Goal: Task Accomplishment & Management: Complete application form

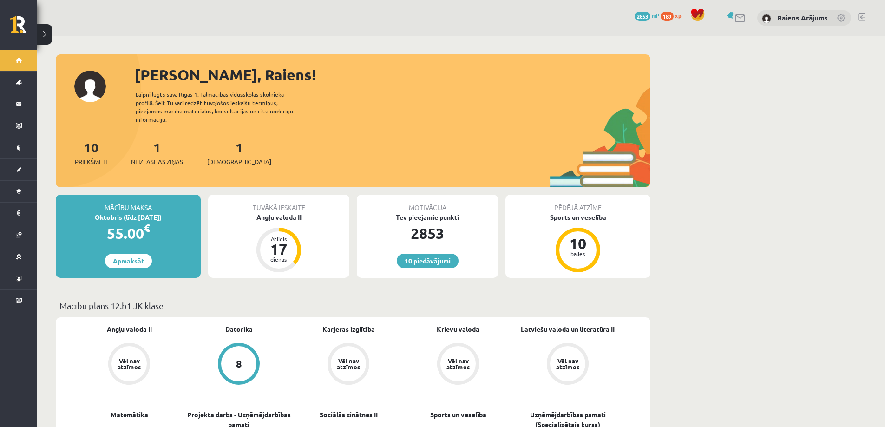
click at [859, 16] on link at bounding box center [861, 16] width 7 height 7
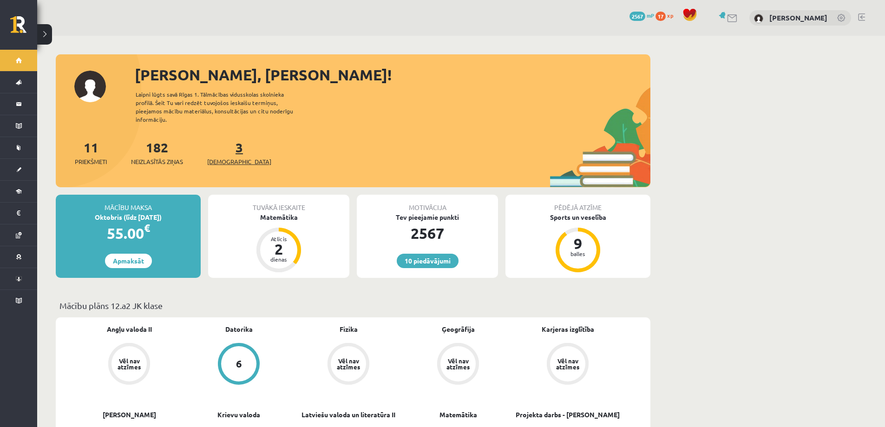
click at [230, 157] on span "[DEMOGRAPHIC_DATA]" at bounding box center [239, 161] width 64 height 9
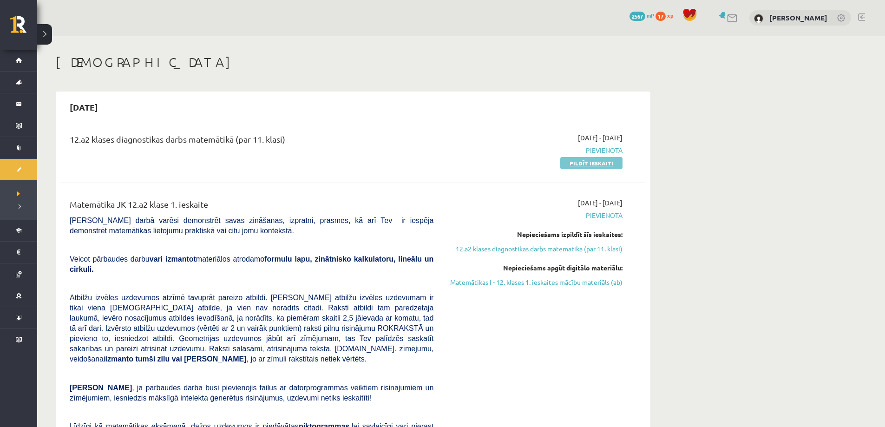
click at [613, 165] on link "Pildīt ieskaiti" at bounding box center [591, 163] width 62 height 12
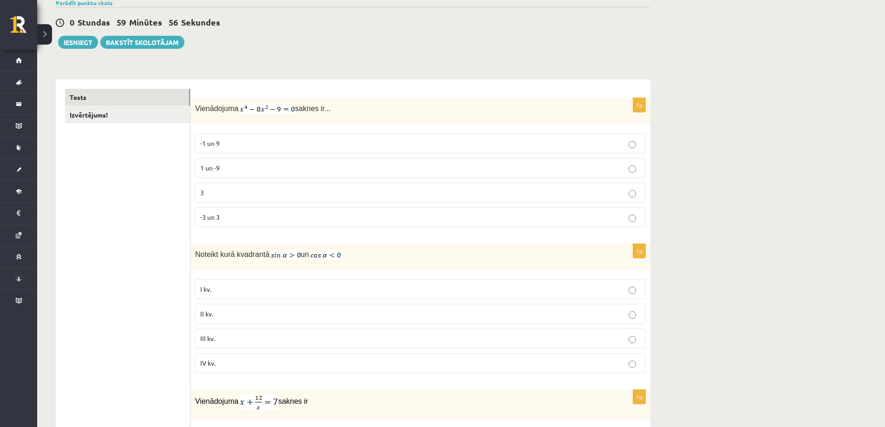
scroll to position [93, 0]
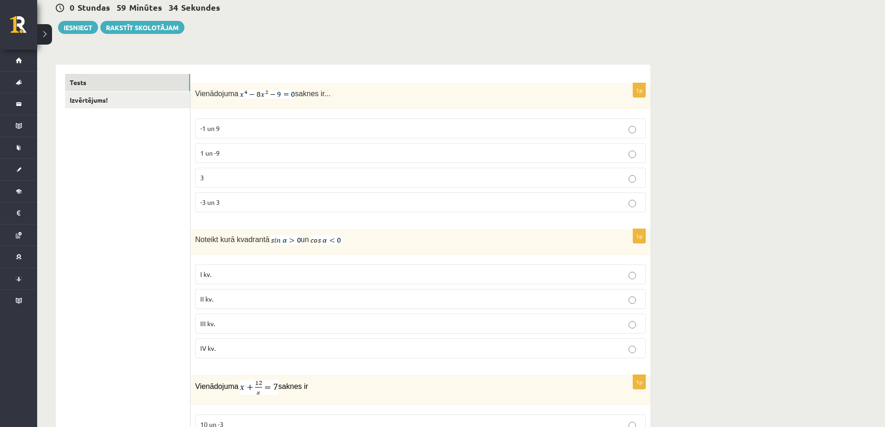
click at [248, 206] on p "-3 un 3" at bounding box center [420, 202] width 440 height 10
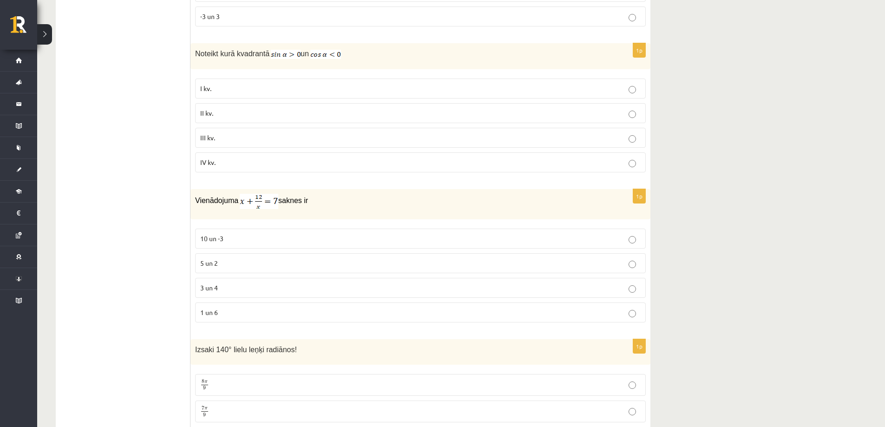
scroll to position [325, 0]
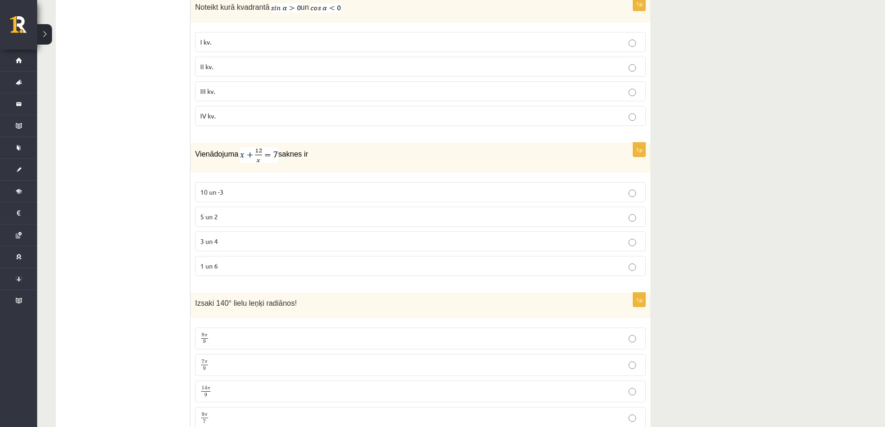
click at [240, 237] on p "3 un 4" at bounding box center [420, 241] width 440 height 10
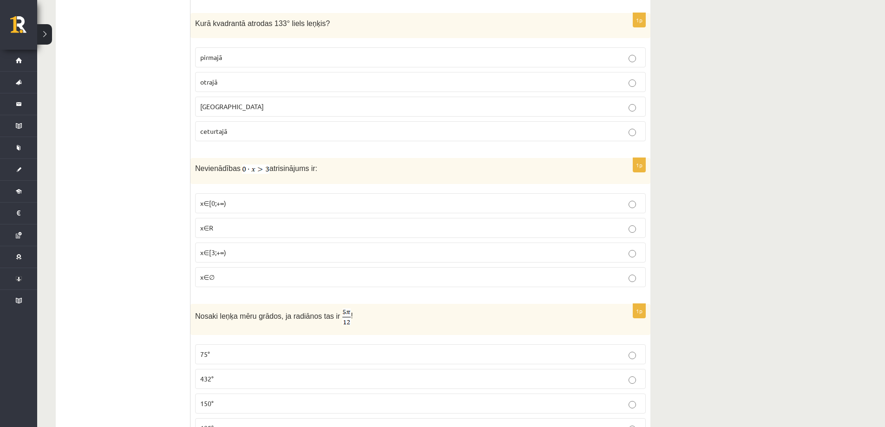
scroll to position [1068, 0]
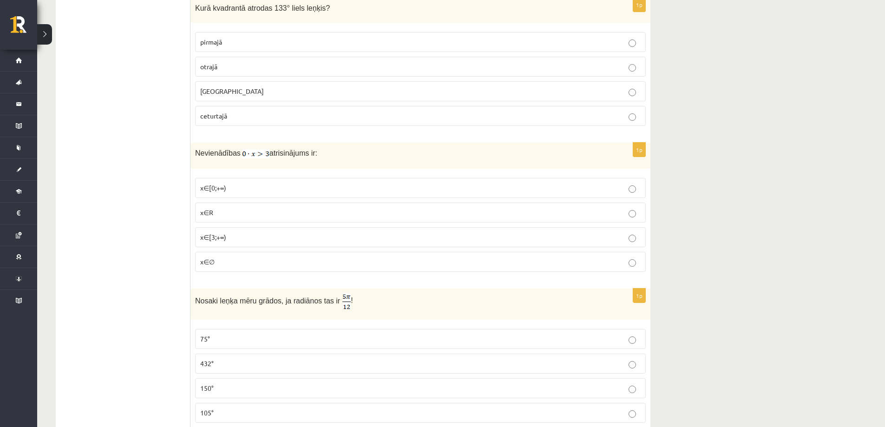
click at [221, 258] on p "x∈∅" at bounding box center [420, 262] width 440 height 10
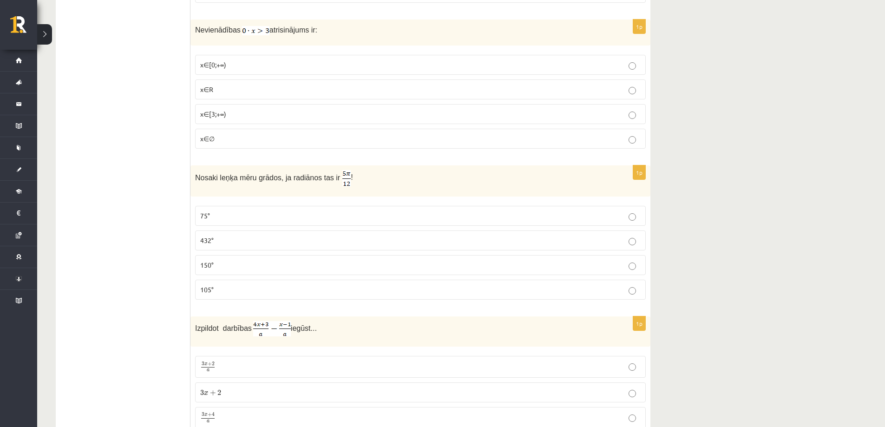
scroll to position [1207, 0]
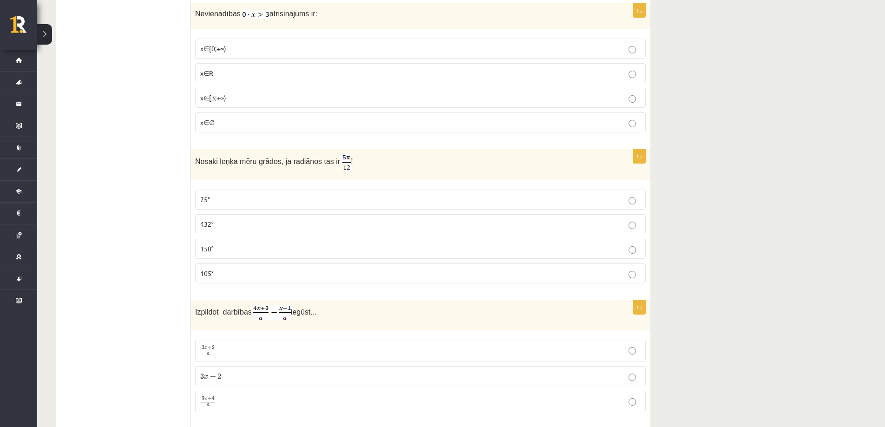
click at [263, 279] on label "105°" at bounding box center [420, 273] width 450 height 20
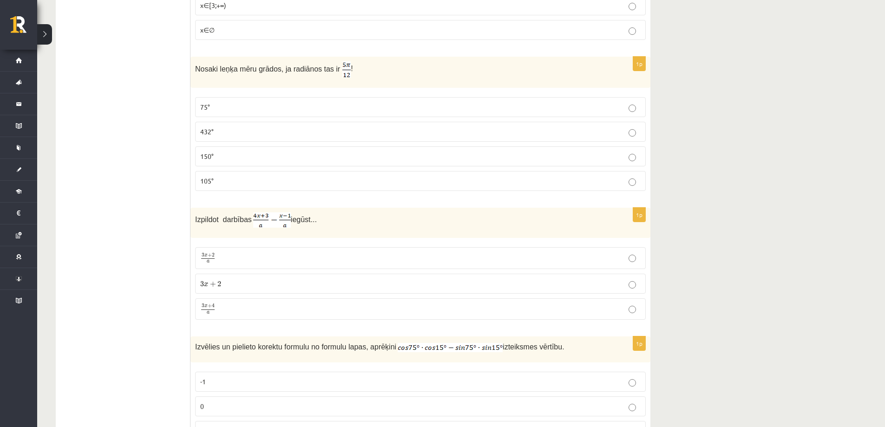
scroll to position [1347, 0]
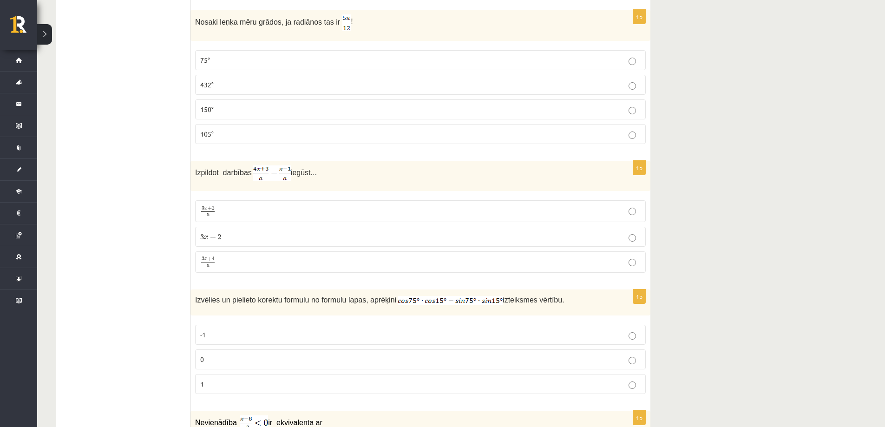
click at [218, 261] on p "3 x + 4 a 3 x + 4 a" at bounding box center [420, 262] width 440 height 12
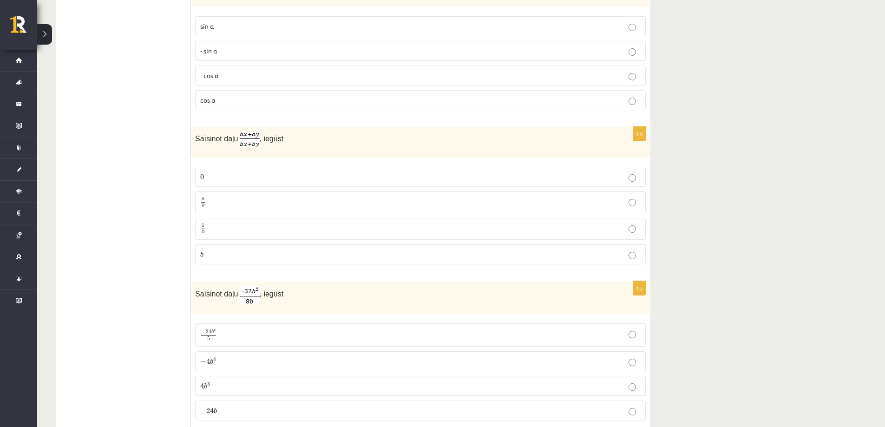
scroll to position [2693, 0]
click at [224, 197] on p "a b a b" at bounding box center [420, 199] width 440 height 12
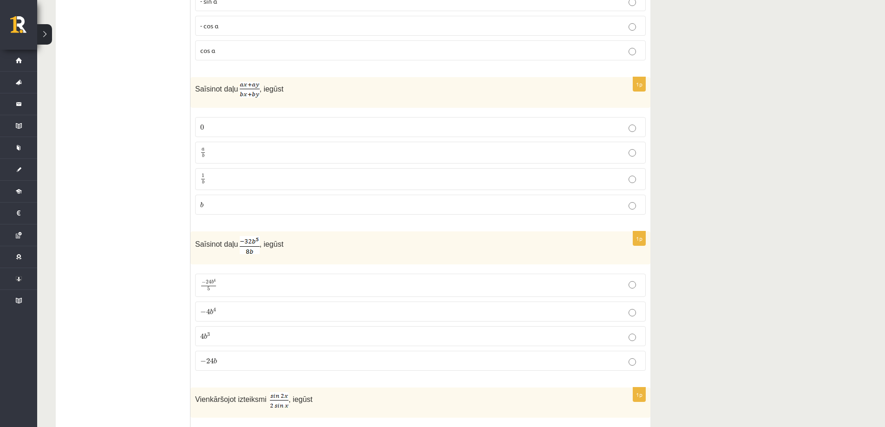
scroll to position [2833, 0]
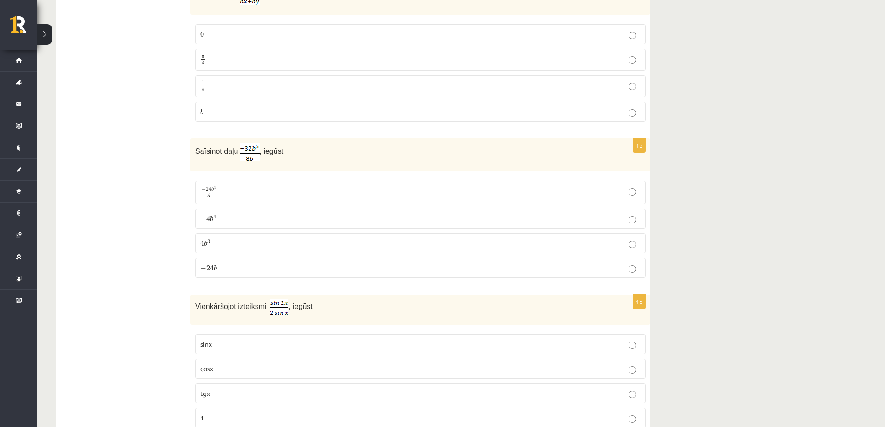
click at [209, 220] on span "− 4 b 4" at bounding box center [208, 218] width 16 height 7
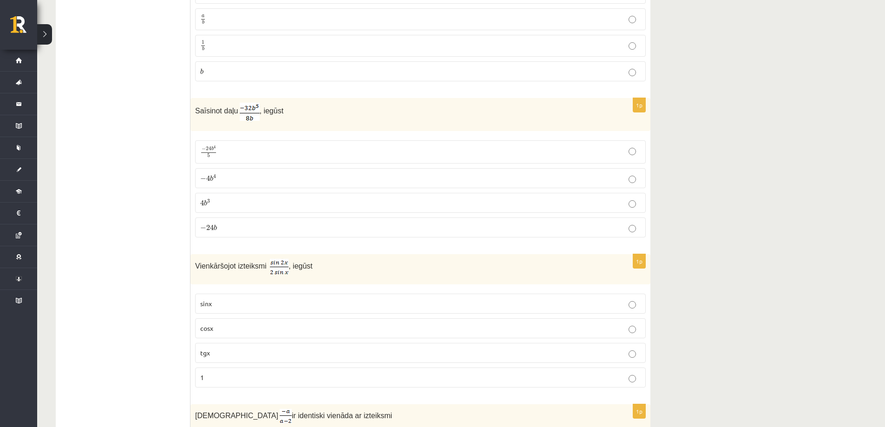
scroll to position [2925, 0]
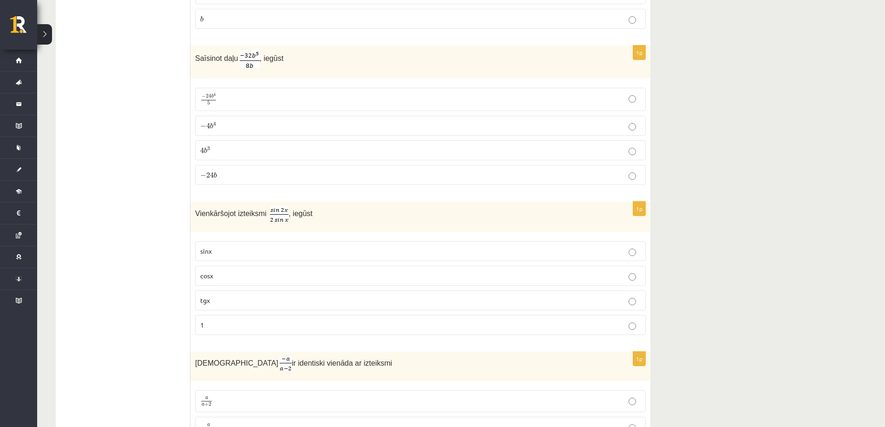
click at [265, 124] on p "− 4 b 4 − 4 b 4" at bounding box center [420, 126] width 440 height 10
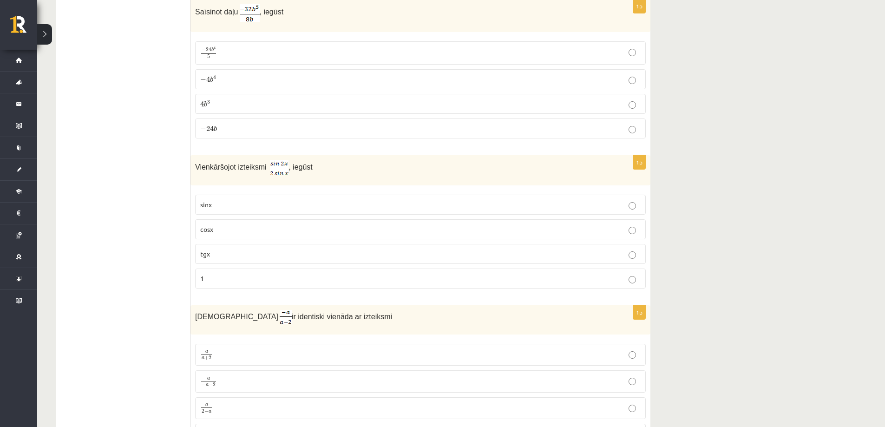
scroll to position [3018, 0]
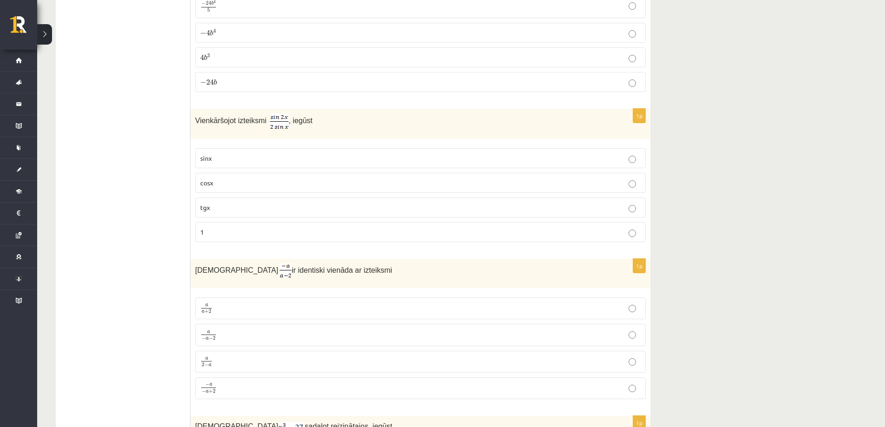
click at [231, 181] on p "cosx" at bounding box center [420, 183] width 440 height 10
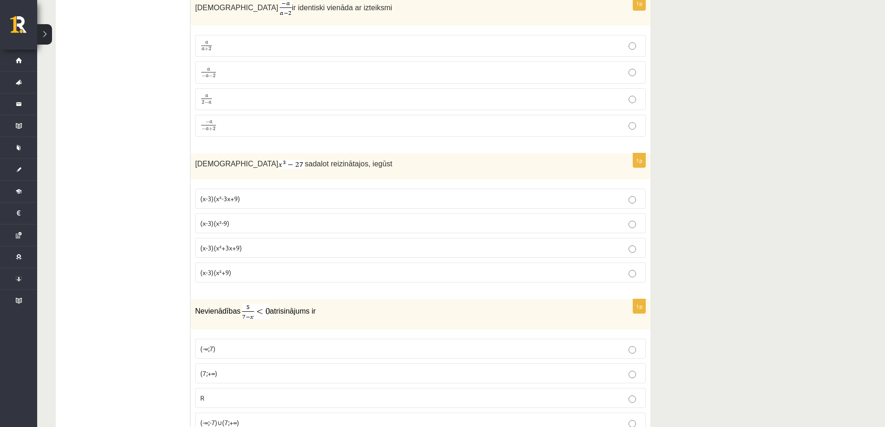
scroll to position [3297, 0]
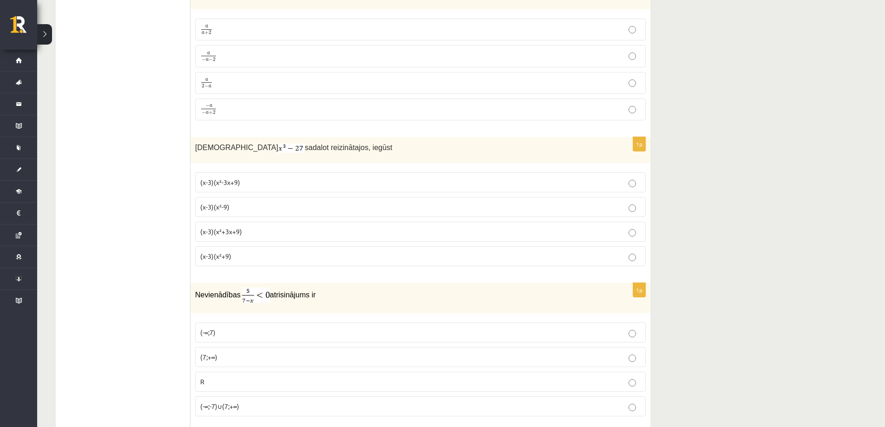
click at [242, 230] on p "(x-3)(x²+3x+9)" at bounding box center [420, 232] width 440 height 10
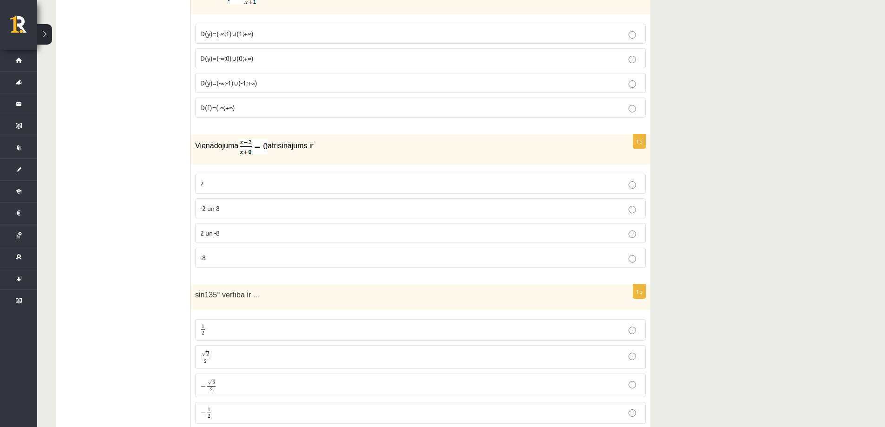
scroll to position [3901, 0]
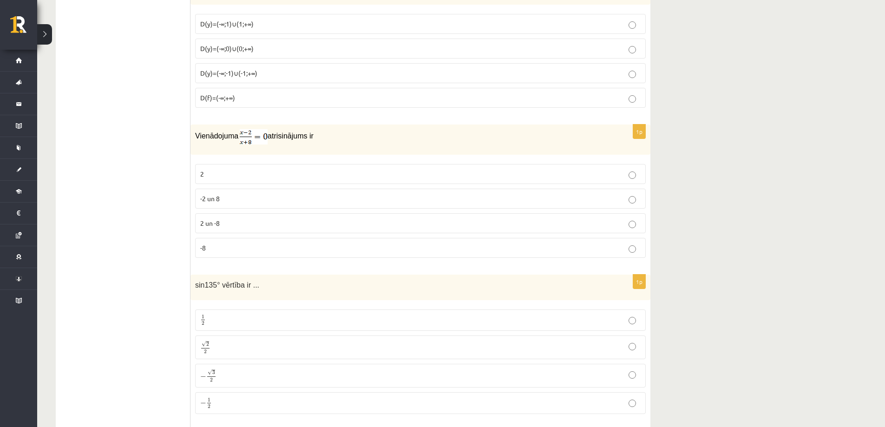
click at [223, 170] on p "2" at bounding box center [420, 174] width 440 height 10
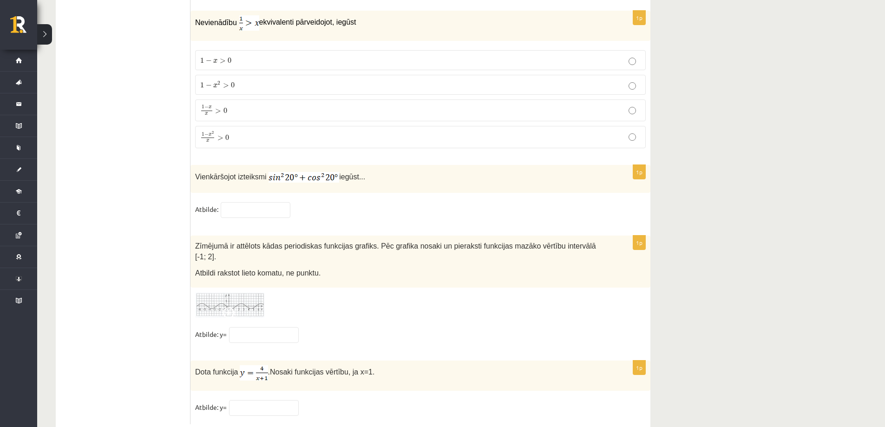
scroll to position [4457, 0]
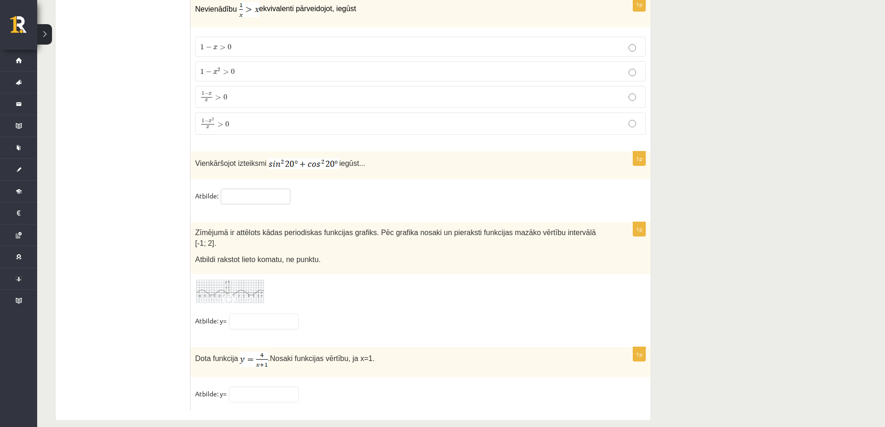
click at [270, 192] on input "text" at bounding box center [256, 197] width 70 height 16
click at [239, 193] on input "text" at bounding box center [256, 197] width 70 height 16
type input "*"
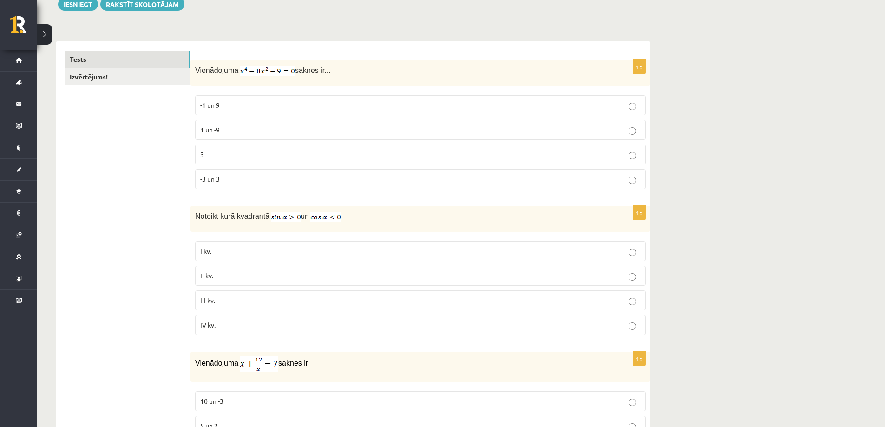
scroll to position [0, 0]
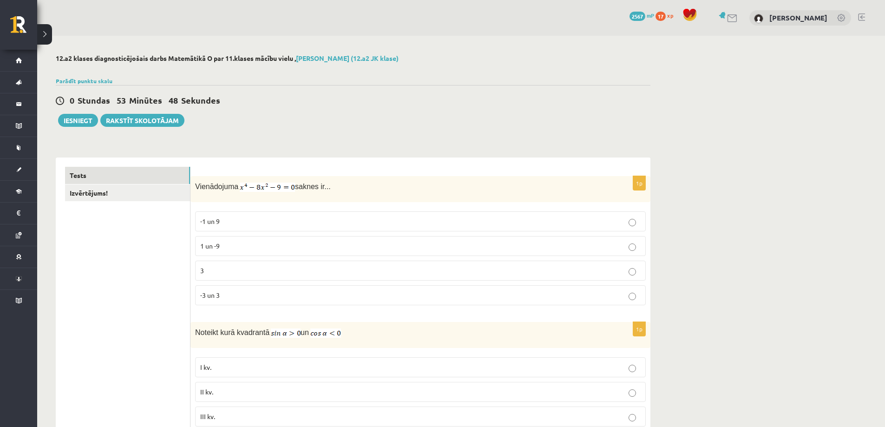
drag, startPoint x: 195, startPoint y: 187, endPoint x: 333, endPoint y: 183, distance: 138.0
click at [333, 183] on p "Vienādojuma saknes ir..." at bounding box center [397, 186] width 404 height 11
click at [378, 182] on p "Vienādojuma saknes ir..." at bounding box center [397, 186] width 404 height 11
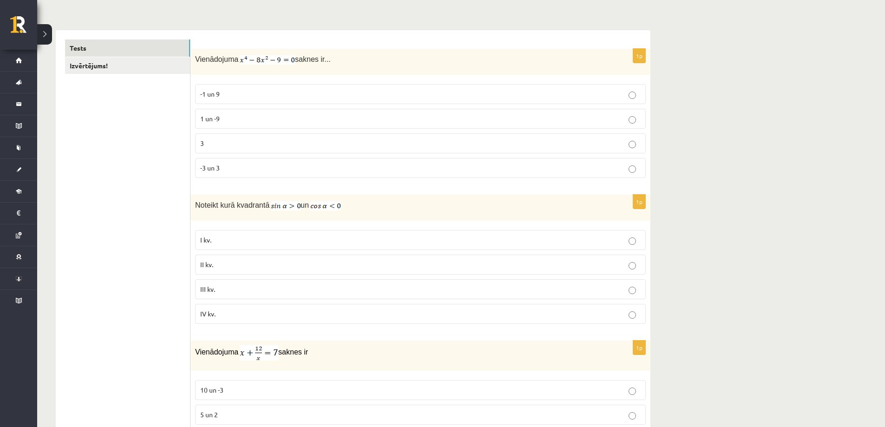
scroll to position [186, 0]
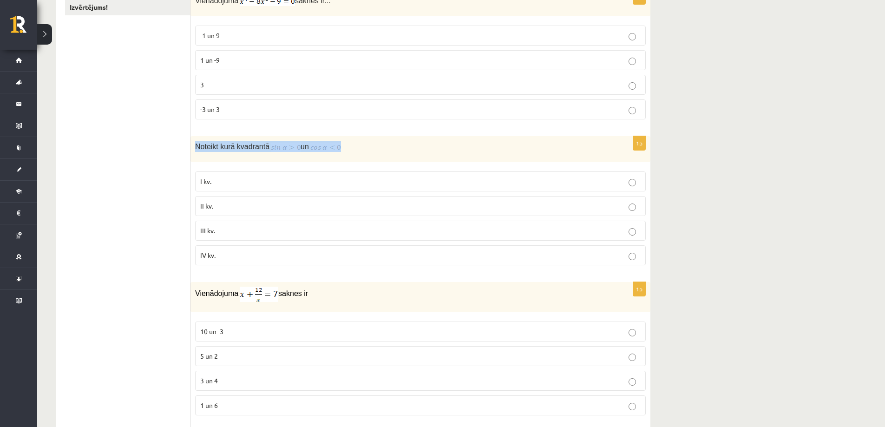
drag, startPoint x: 195, startPoint y: 144, endPoint x: 360, endPoint y: 143, distance: 164.4
click at [360, 143] on p "Noteikt kurā kvadrantā un" at bounding box center [397, 146] width 404 height 11
click at [407, 150] on p "Noteikt kurā kvadrantā un" at bounding box center [397, 146] width 404 height 11
drag, startPoint x: 195, startPoint y: 145, endPoint x: 250, endPoint y: 262, distance: 129.2
click at [250, 262] on div "1p Noteikt kurā kvadrantā un I kv. II kv. III kv. IV kv." at bounding box center [420, 204] width 460 height 137
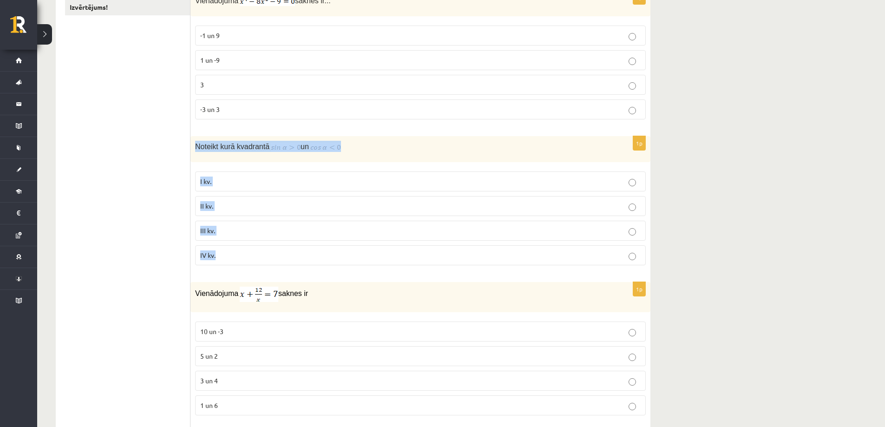
copy div "Noteikt kurā kvadrantā un I kv. II kv. III kv. IV kv."
click at [231, 209] on p "II kv." at bounding box center [420, 206] width 440 height 10
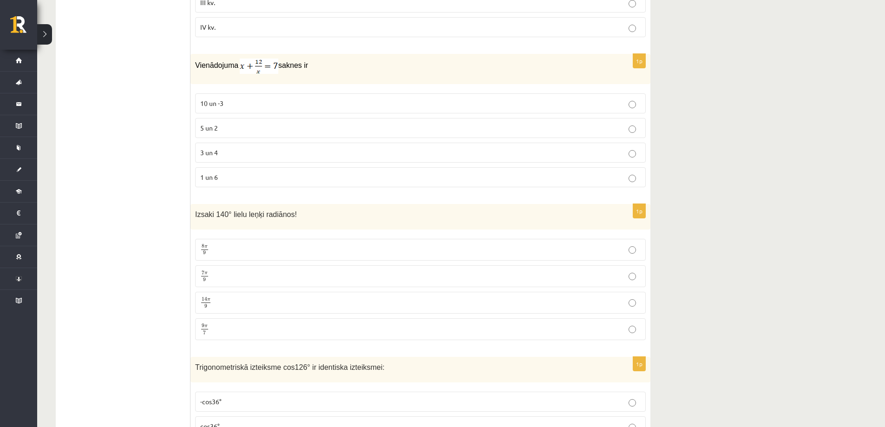
scroll to position [464, 0]
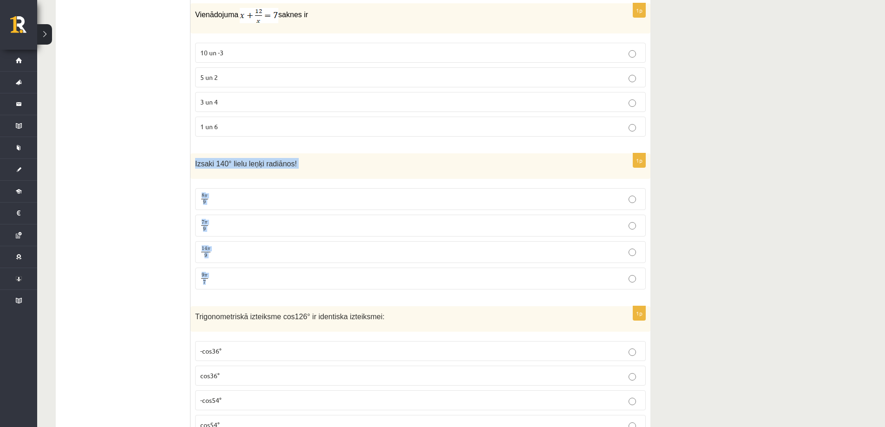
drag, startPoint x: 194, startPoint y: 162, endPoint x: 248, endPoint y: 273, distance: 123.6
click at [249, 274] on div "1p Izsaki 140° lielu leņķi radiānos! 8 π 9 8 π 9 7 π 9 7 π 9 14 π 9 14 π 9 9 π …" at bounding box center [420, 224] width 460 height 143
copy div "Izsaki 140° lielu leņķi radiānos! 8 π 9 8 π 9 7 π 9 7 π 9 14 π 9 14 π 9 9 π 7"
click at [222, 227] on p "7 π 9 7 π 9" at bounding box center [420, 226] width 440 height 12
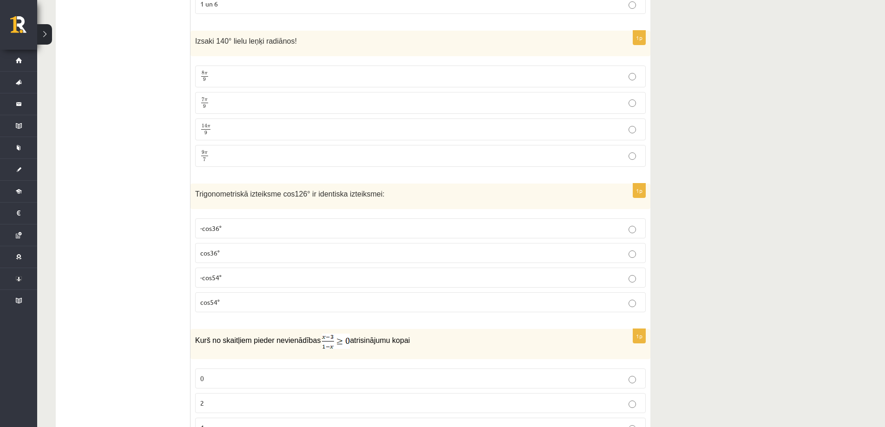
scroll to position [604, 0]
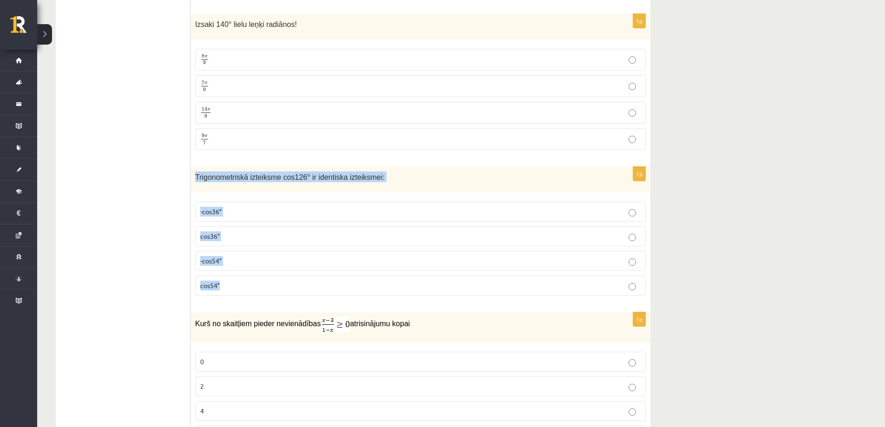
drag, startPoint x: 195, startPoint y: 176, endPoint x: 275, endPoint y: 293, distance: 142.2
click at [275, 293] on div "1p Trigonometriskā izteiksme cos126° ir identiska izteiksmei: -cos36° cos36° -c…" at bounding box center [420, 235] width 460 height 136
copy div "Trigonometriskā izteiksme cos126° ir identiska izteiksmei: -cos36° cos36° -cos5…"
click at [228, 259] on p "-cos54°" at bounding box center [420, 261] width 440 height 10
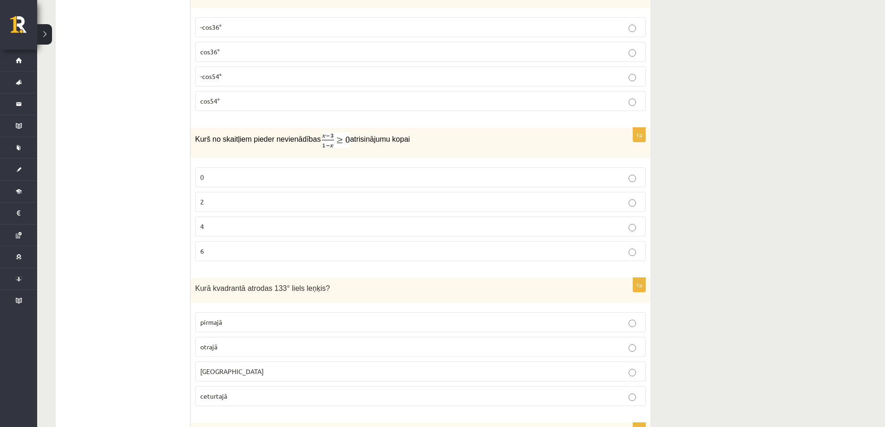
scroll to position [789, 0]
drag, startPoint x: 194, startPoint y: 136, endPoint x: 257, endPoint y: 242, distance: 123.7
click at [257, 242] on div "1p Kurš no skaitļiem pieder nevienādības atrisinājumu kopai 0 2 4 6" at bounding box center [420, 196] width 460 height 141
copy div "Kurš no skaitļiem pieder nevienādības atrisinājumu kopai 0 2 4 6"
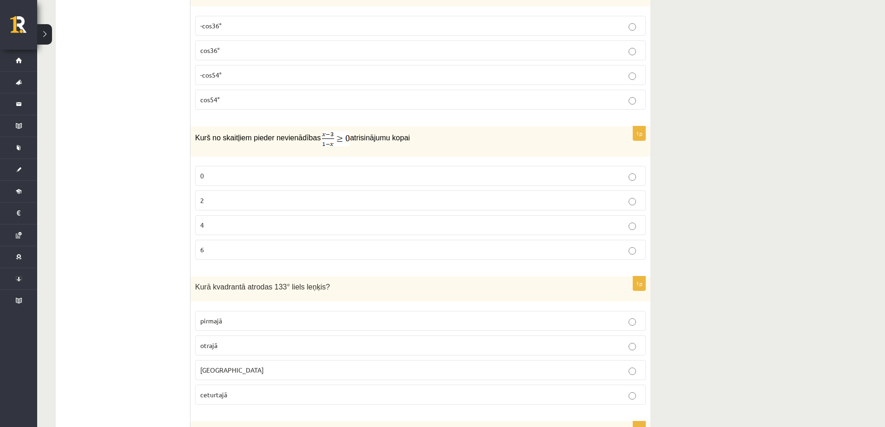
click at [257, 202] on p "2" at bounding box center [420, 200] width 440 height 10
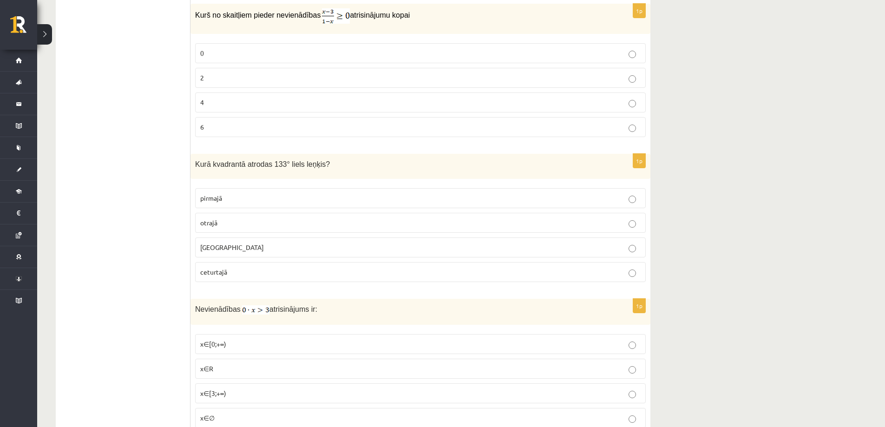
scroll to position [929, 0]
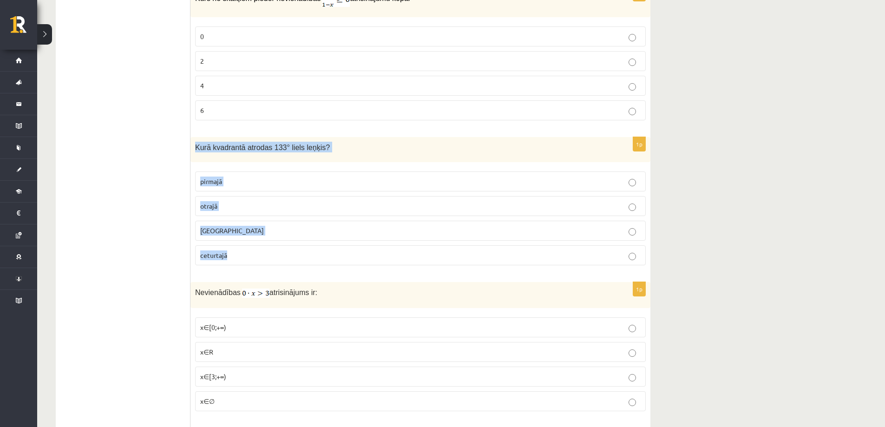
drag, startPoint x: 195, startPoint y: 146, endPoint x: 327, endPoint y: 253, distance: 169.8
click at [327, 253] on div "1p Kurā kvadrantā atrodas 133° liels leņķis? pirmajā otrajā trešajā ceturtajā" at bounding box center [420, 205] width 460 height 136
copy div "Kurā kvadrantā atrodas 133° liels leņķis? pirmajā otrajā trešajā ceturtajā"
click at [239, 212] on label "otrajā" at bounding box center [420, 206] width 450 height 20
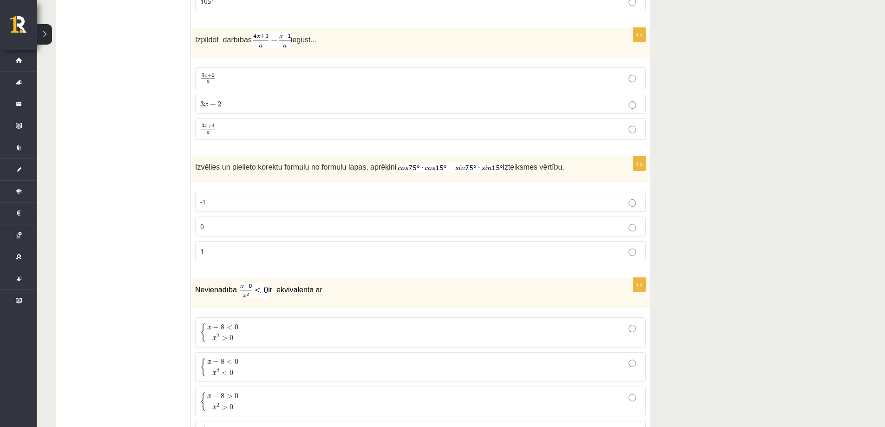
scroll to position [1486, 0]
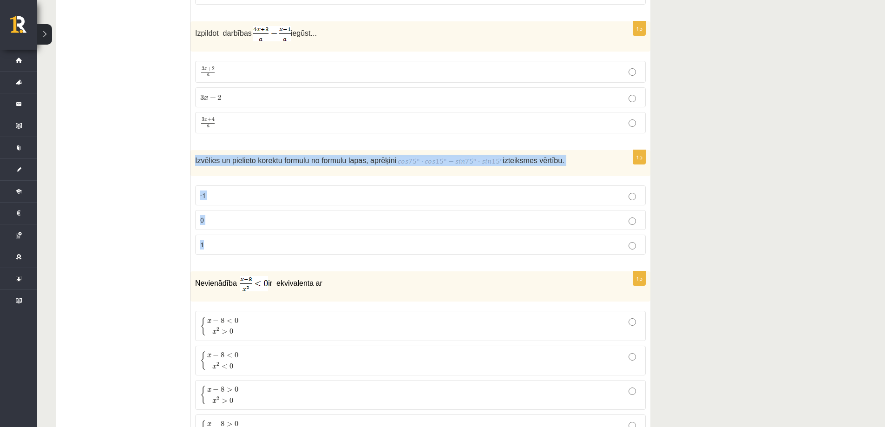
drag, startPoint x: 202, startPoint y: 163, endPoint x: 259, endPoint y: 246, distance: 100.9
click at [259, 246] on div "1p Izvēlies un pielieto korektu formulu no formulu lapas, aprēķini izteiksmes v…" at bounding box center [420, 206] width 460 height 112
copy div "Izvēlies un pielieto korektu formulu no formulu lapas, aprēķini izteiksmes vērt…"
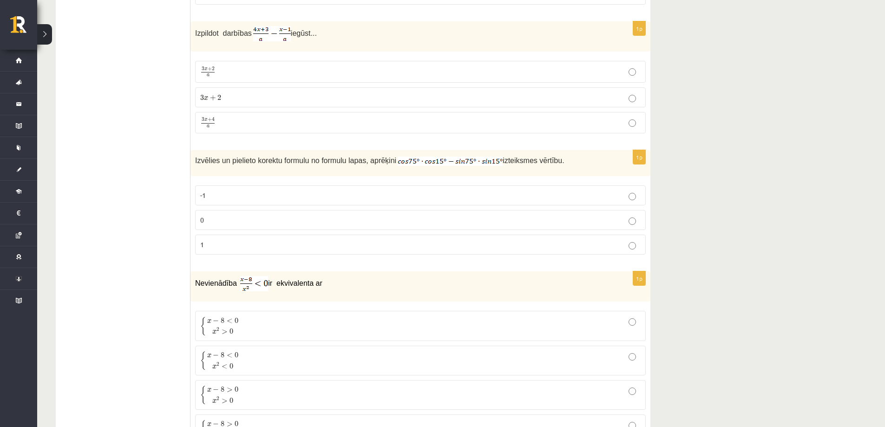
click at [292, 220] on p "0" at bounding box center [420, 220] width 440 height 10
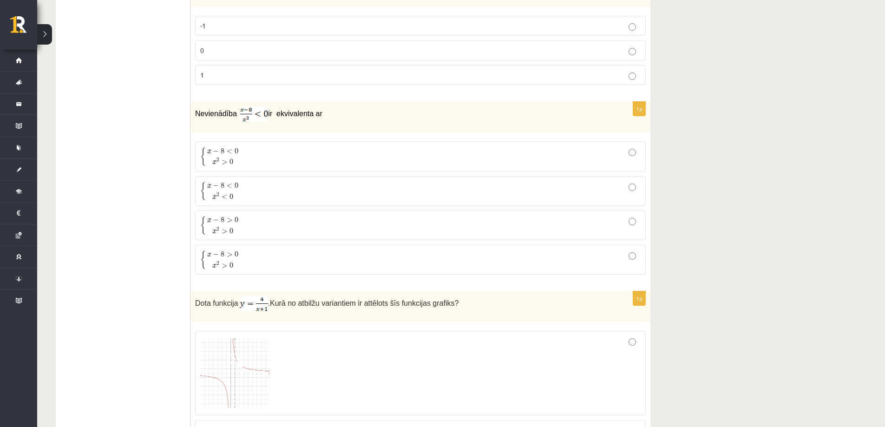
scroll to position [1672, 0]
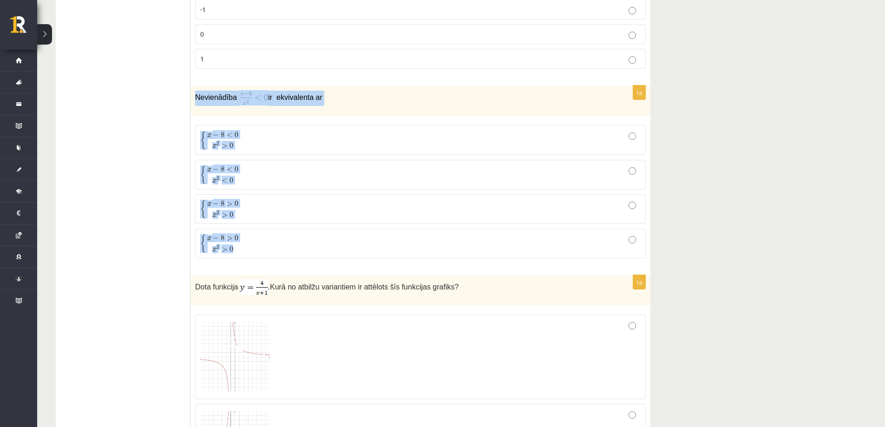
drag, startPoint x: 193, startPoint y: 97, endPoint x: 310, endPoint y: 237, distance: 182.7
click at [310, 237] on div "1p Nevienādība ir ekvivalenta ar { x − 8 < 0 x 2 > 0 { x − 8 < 0 x 2 > 0 { x − …" at bounding box center [420, 175] width 460 height 180
copy div "Nevienādība ir ekvivalenta ar { x − 8 < 0 x 2 > 0 { x − 8 < 0 x 2 > 0 { x − 8 <…"
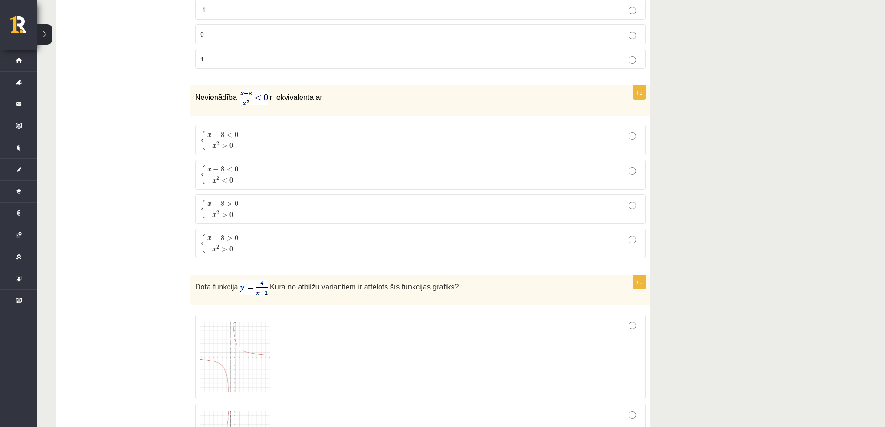
click at [261, 143] on p "{ x − 8 < 0 x 2 > 0 { x − 8 < 0 x 2 > 0" at bounding box center [420, 140] width 440 height 20
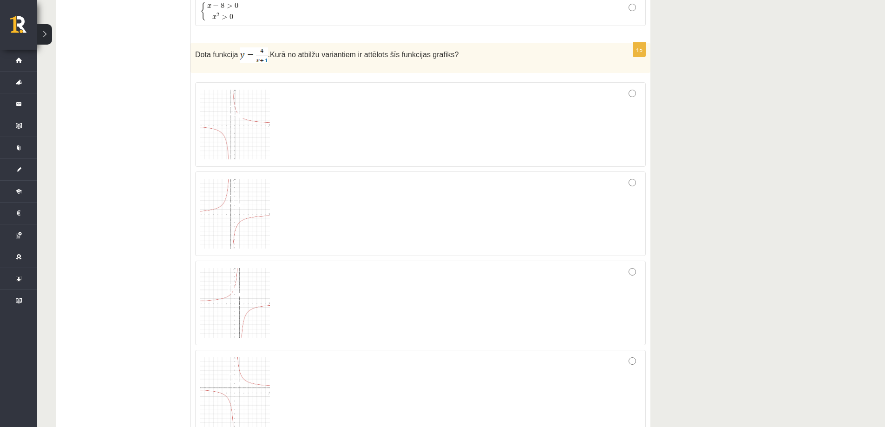
scroll to position [1950, 0]
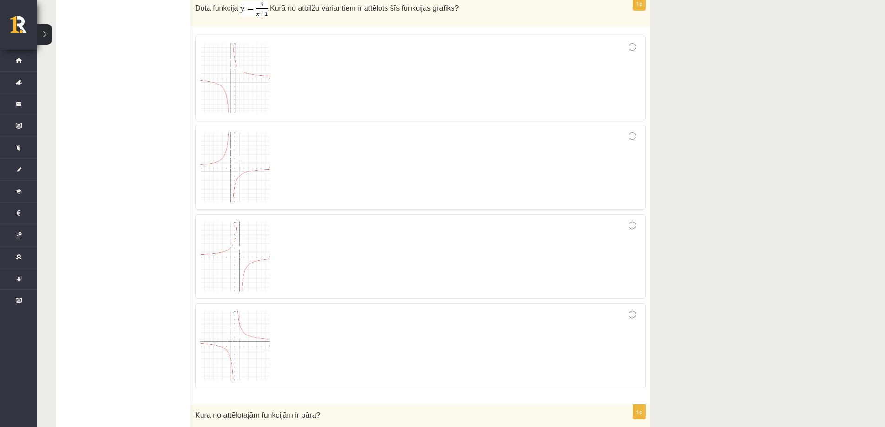
click at [241, 186] on img at bounding box center [235, 167] width 70 height 70
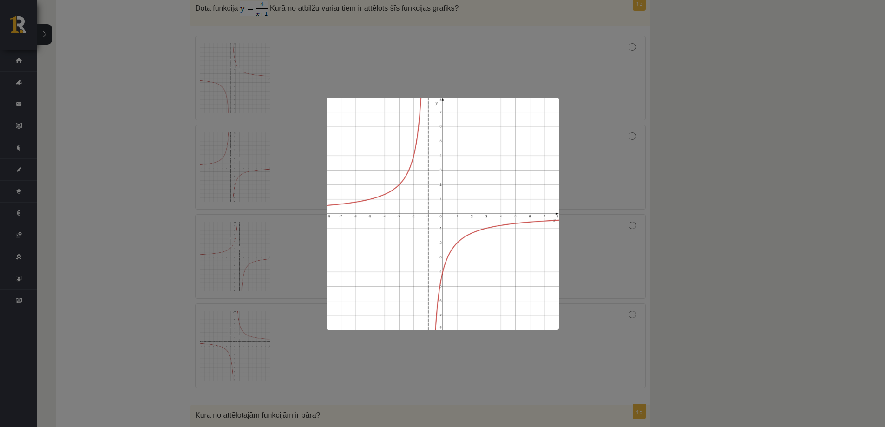
click at [632, 163] on div at bounding box center [442, 213] width 885 height 427
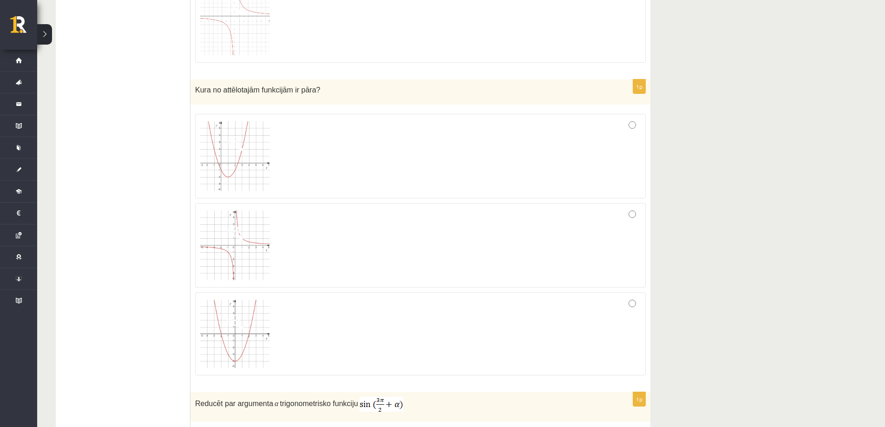
scroll to position [2322, 0]
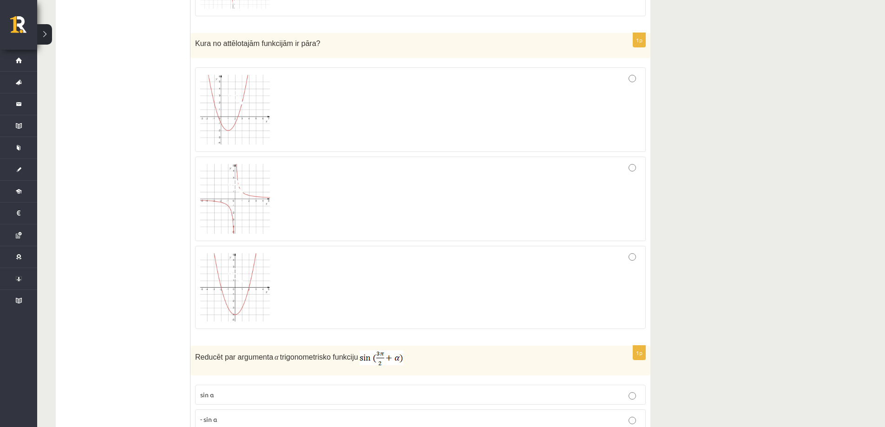
click at [305, 261] on div at bounding box center [420, 287] width 440 height 73
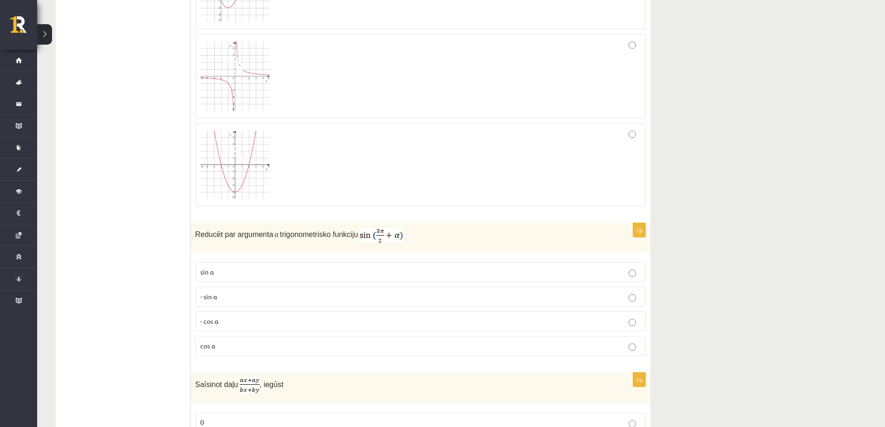
scroll to position [2461, 0]
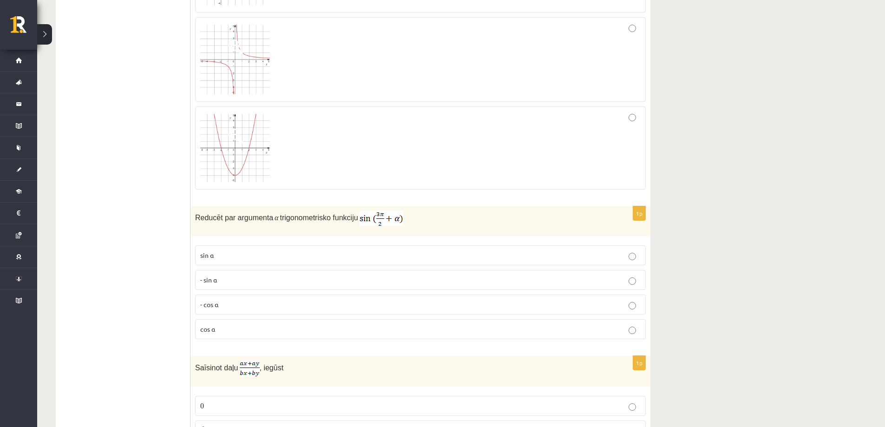
drag, startPoint x: 200, startPoint y: 215, endPoint x: 424, endPoint y: 326, distance: 249.4
click at [424, 326] on div "**********" at bounding box center [353, 56] width 594 height 4720
click at [69, 143] on ul "Tests Izvērtējums!" at bounding box center [127, 56] width 125 height 4701
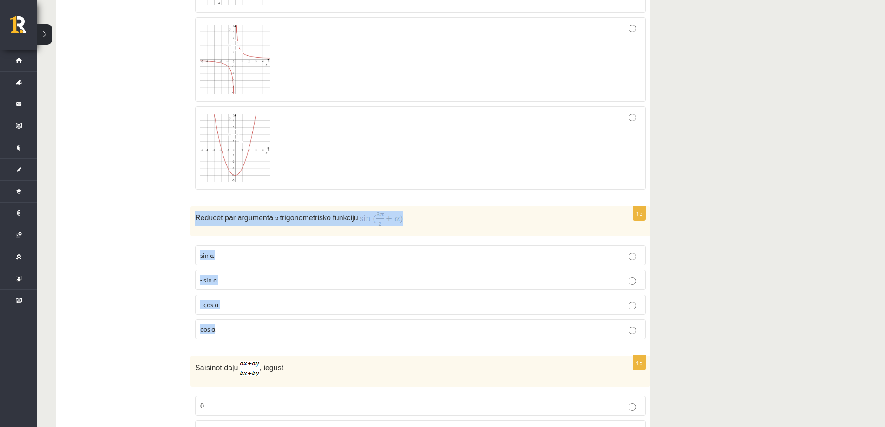
drag, startPoint x: 194, startPoint y: 218, endPoint x: 248, endPoint y: 326, distance: 121.3
click at [248, 326] on div "1p Reducēt par argumenta α trigonometrisko funkciju sin⁡ α - sin ⁡α - cos ⁡α co…" at bounding box center [420, 276] width 460 height 140
copy div "Reducēt par argumenta α trigonometrisko funkciju sin⁡ α - sin ⁡α - cos ⁡α cos⁡ α"
click at [257, 306] on p "- cos ⁡α" at bounding box center [420, 305] width 440 height 10
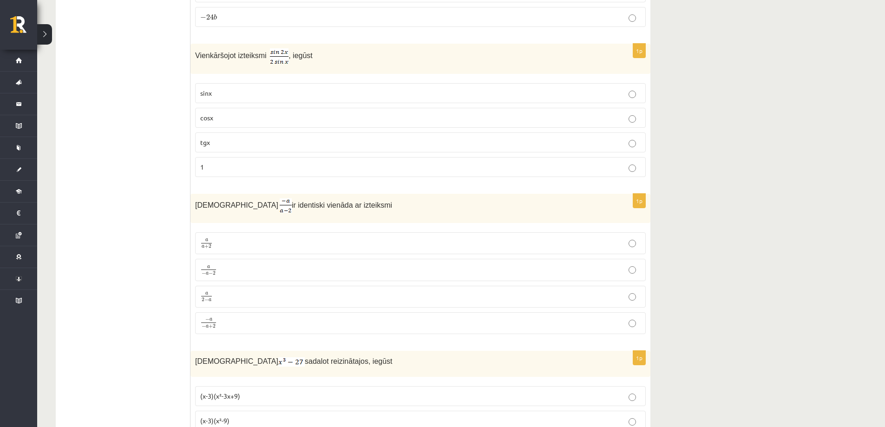
scroll to position [3158, 0]
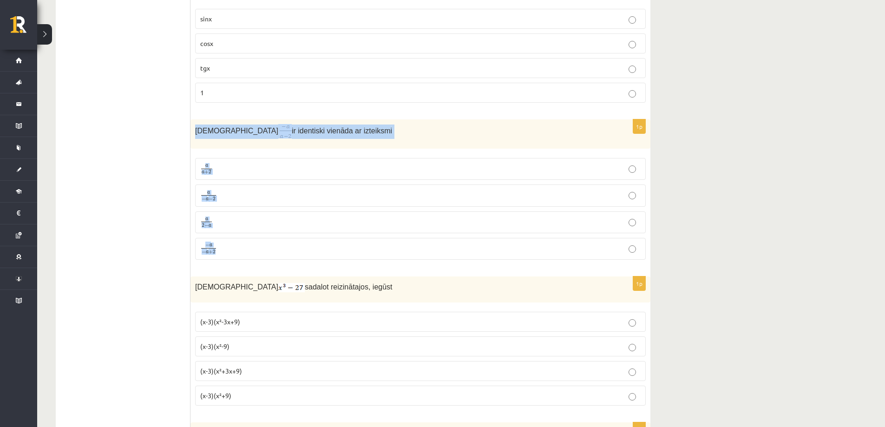
drag, startPoint x: 193, startPoint y: 126, endPoint x: 243, endPoint y: 252, distance: 135.9
click at [243, 252] on div "1p Izteiksme ir identiski vienāda ar izteiksmi a a + 2 a a + 2 a − a − 2 a − a …" at bounding box center [420, 193] width 460 height 148
copy div "Izteiksme ir identiski vienāda ar izteiksmi a a + 2 a a + 2 a − a − 2 a − a − 2…"
click at [233, 217] on p "a 2 − a a 2 − a" at bounding box center [420, 222] width 440 height 12
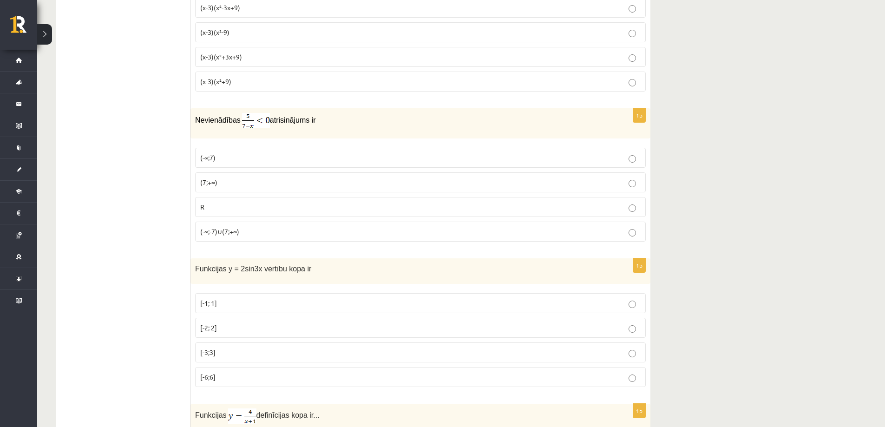
scroll to position [3483, 0]
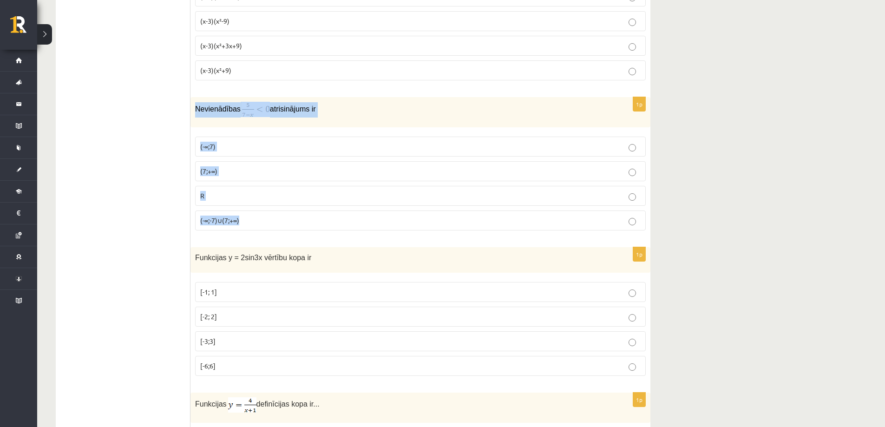
drag, startPoint x: 192, startPoint y: 102, endPoint x: 267, endPoint y: 163, distance: 96.7
click at [266, 217] on div "1p Nevienādības atrisinājums ir (-∞;7) (7;+∞) R (-∞;-7)∪(7;+∞)" at bounding box center [420, 167] width 460 height 141
copy div "Nevienādības atrisinājums ir (-∞;7) (7;+∞) R (-∞;-7)∪(7;+∞)"
click at [260, 168] on p "(7;+∞)" at bounding box center [420, 171] width 440 height 10
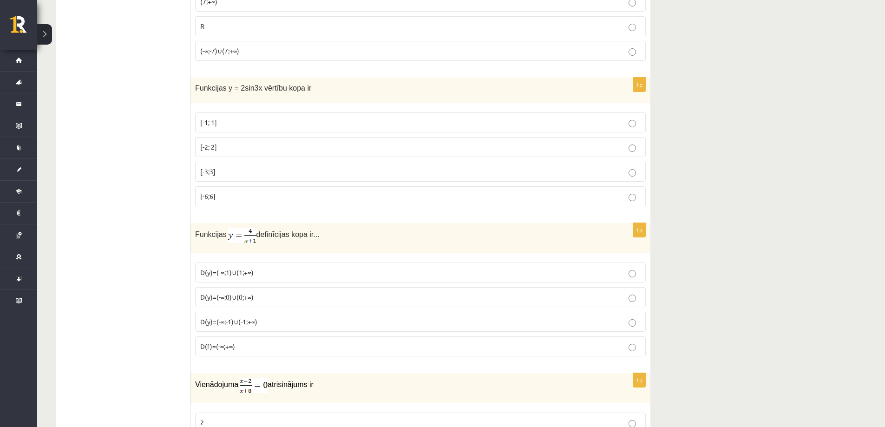
scroll to position [3668, 0]
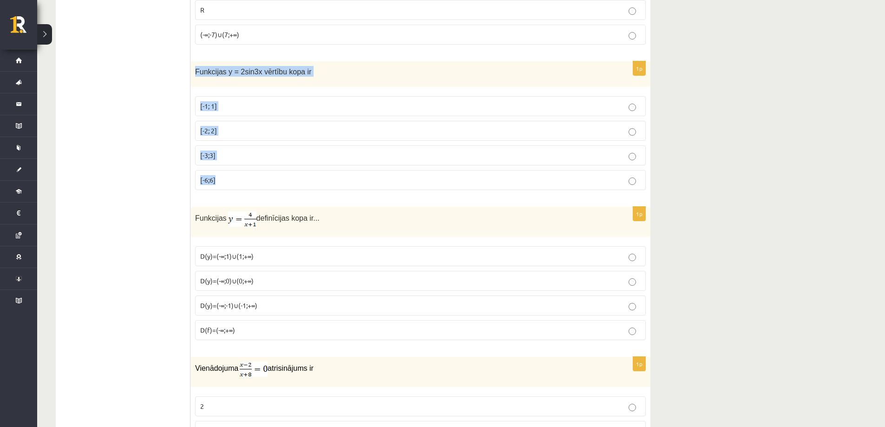
drag, startPoint x: 192, startPoint y: 66, endPoint x: 281, endPoint y: 173, distance: 139.5
click at [281, 173] on div "1p Funkcijas y = 2sin3x vērtību kopa ir [-1; 1] [-2; 2] [-3;3] [-6;6]" at bounding box center [420, 129] width 460 height 136
click at [228, 122] on label "[-2; 2]" at bounding box center [420, 131] width 450 height 20
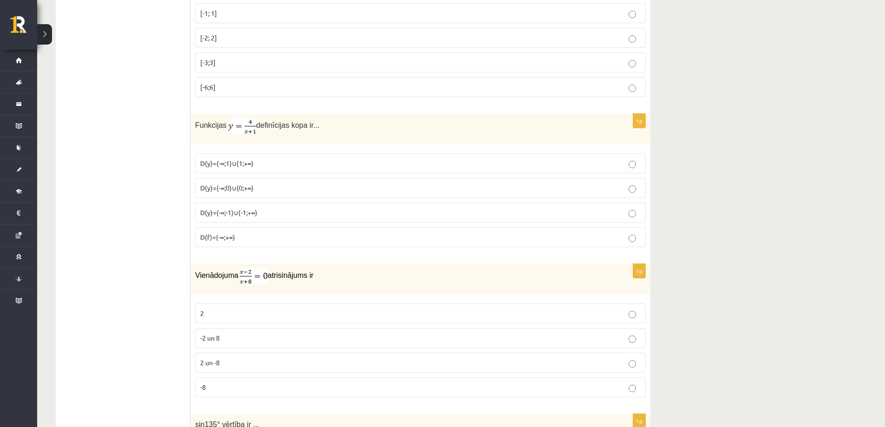
scroll to position [3854, 0]
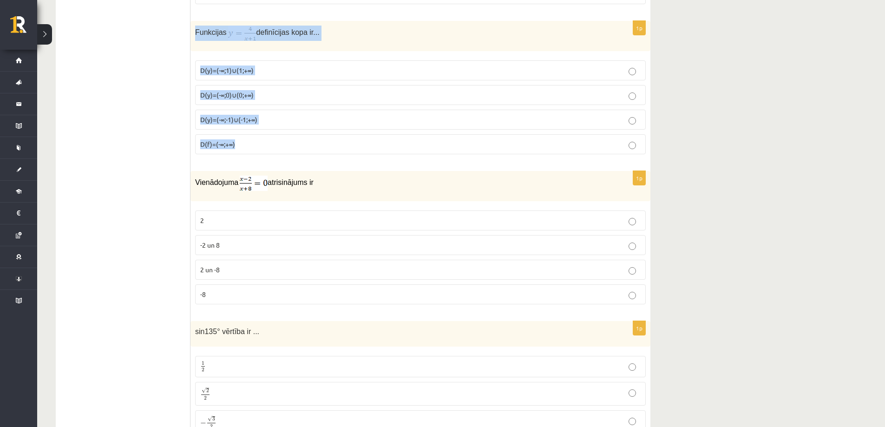
drag, startPoint x: 194, startPoint y: 27, endPoint x: 274, endPoint y: 153, distance: 149.7
click at [274, 153] on div "1p Funkcijas definīcijas kopa ir... D(y)=(-∞;1)∪(1;+∞) D(y)=(-∞;0)∪(0;+∞) D(y)=…" at bounding box center [420, 91] width 460 height 141
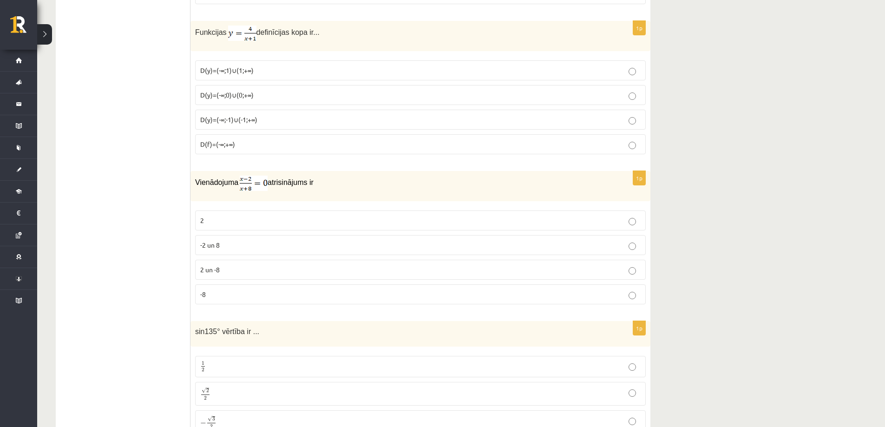
click at [245, 117] on span "D(y)=(-∞;-1)∪(-1;+∞)" at bounding box center [228, 119] width 57 height 8
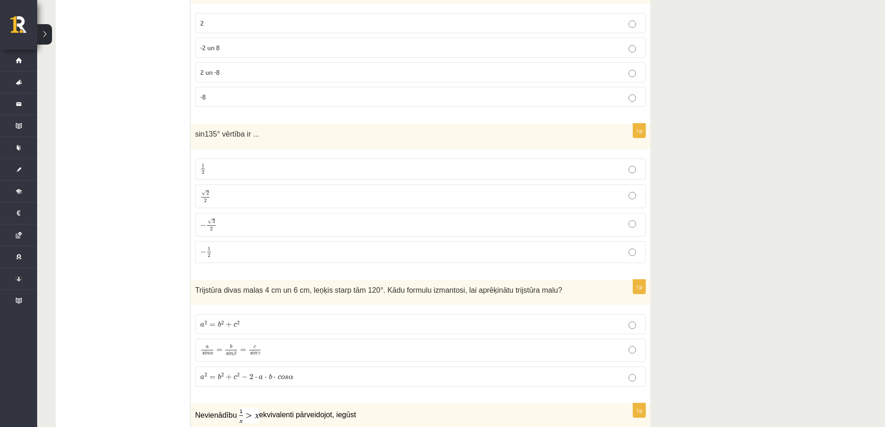
scroll to position [4086, 0]
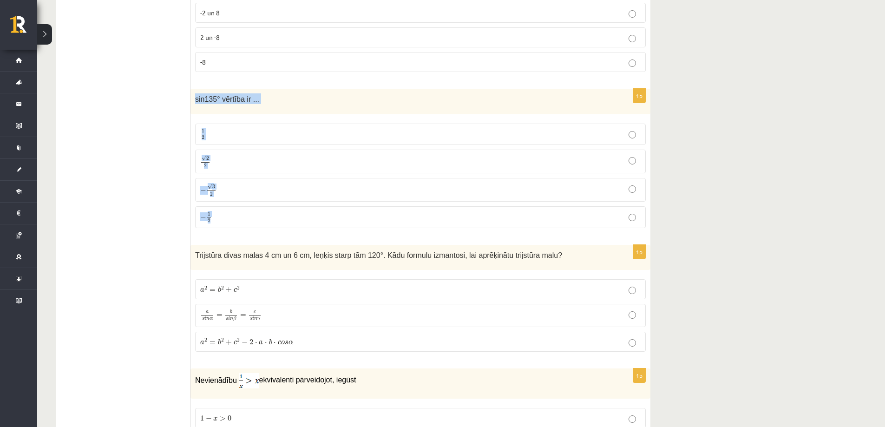
drag, startPoint x: 194, startPoint y: 97, endPoint x: 254, endPoint y: 214, distance: 131.0
click at [254, 214] on div "1p sin135° vērtība ir ... 1 2 1 2 √ 2 2 2 2 − √ 3 2 − 3 2 − 1 2 − 1 2" at bounding box center [420, 162] width 460 height 147
drag, startPoint x: 249, startPoint y: 95, endPoint x: 103, endPoint y: 186, distance: 172.0
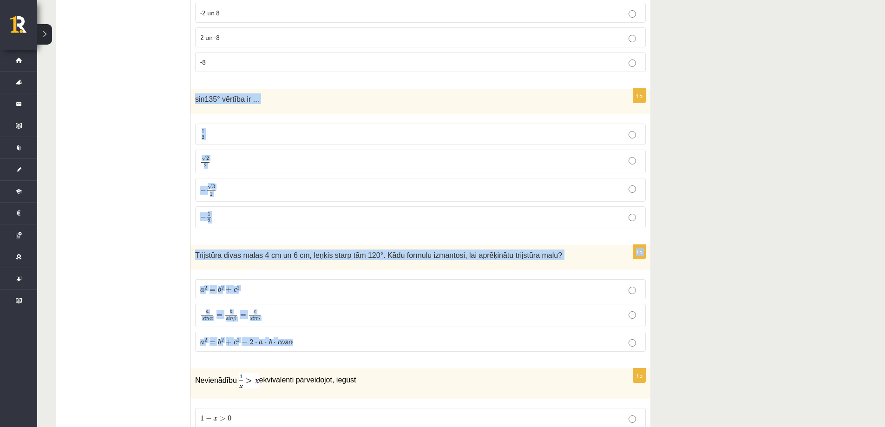
drag, startPoint x: 191, startPoint y: 97, endPoint x: 334, endPoint y: 338, distance: 280.2
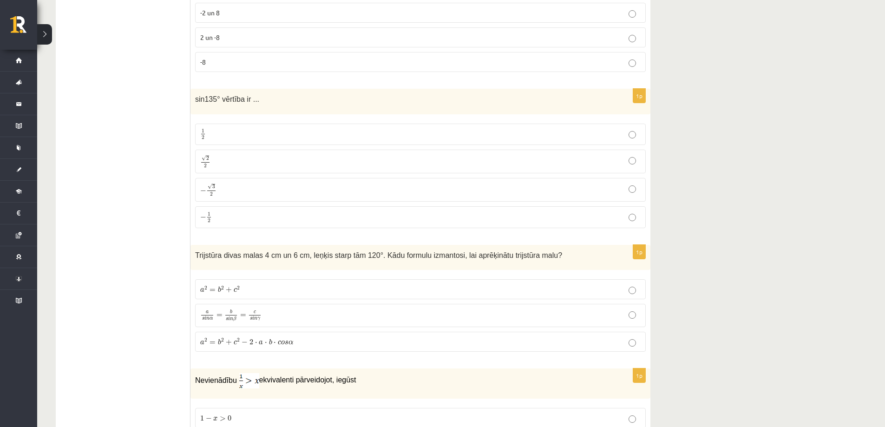
drag, startPoint x: 160, startPoint y: 124, endPoint x: 163, endPoint y: 128, distance: 5.6
click at [253, 161] on p "√ 2 2 2 2" at bounding box center [420, 161] width 440 height 13
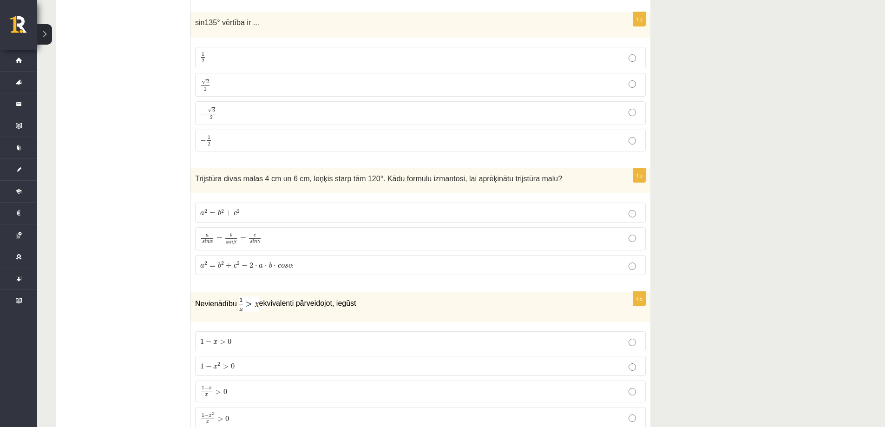
scroll to position [4179, 0]
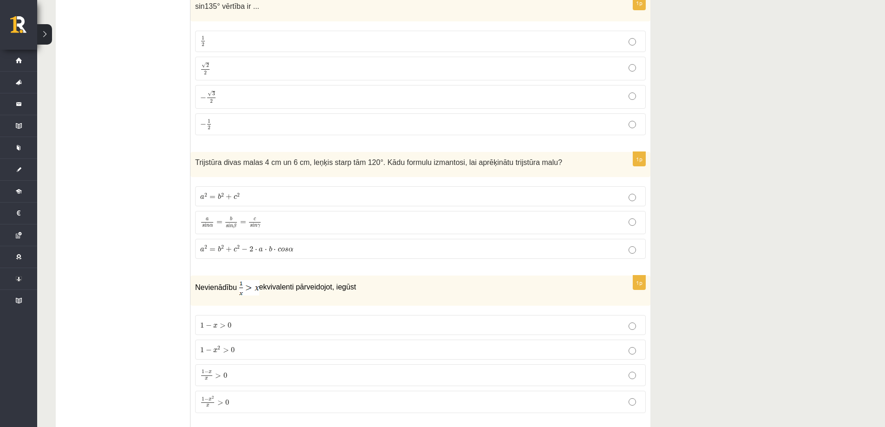
click at [248, 196] on p "a 2 = b 2 + c 2 a 2 = b 2 + c 2" at bounding box center [420, 196] width 440 height 10
click at [298, 249] on p "a 2 = b 2 + c 2 − 2 ⋅ a ⋅ b ⋅ c o s α a 2 = b 2 + c 2 − 2 ⋅ a ⋅ b ⋅ c o s α" at bounding box center [420, 249] width 440 height 10
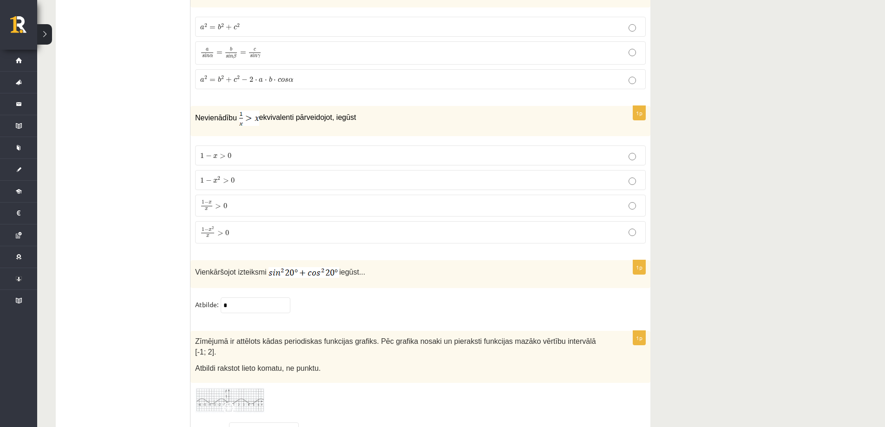
scroll to position [4365, 0]
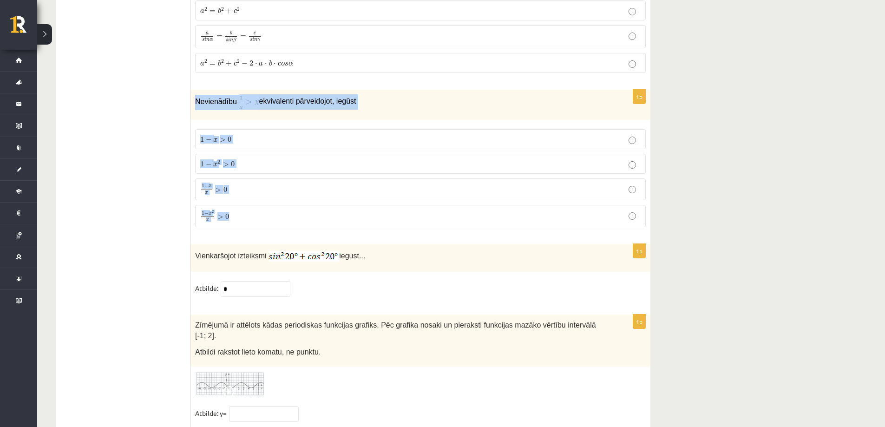
drag, startPoint x: 195, startPoint y: 98, endPoint x: 281, endPoint y: 175, distance: 115.4
click at [275, 205] on div "1p Nevienādību ekvivalenti pārveidojot, iegūst 1 − x > 0 1 − x > 0 1 − x 2 > 0 …" at bounding box center [420, 162] width 460 height 145
click at [236, 183] on p "1 − x x > 0 1 − x x > 0" at bounding box center [420, 188] width 440 height 11
click at [240, 212] on p "1 − x 2 x > 0 1 − x 2 x > 0" at bounding box center [420, 216] width 440 height 12
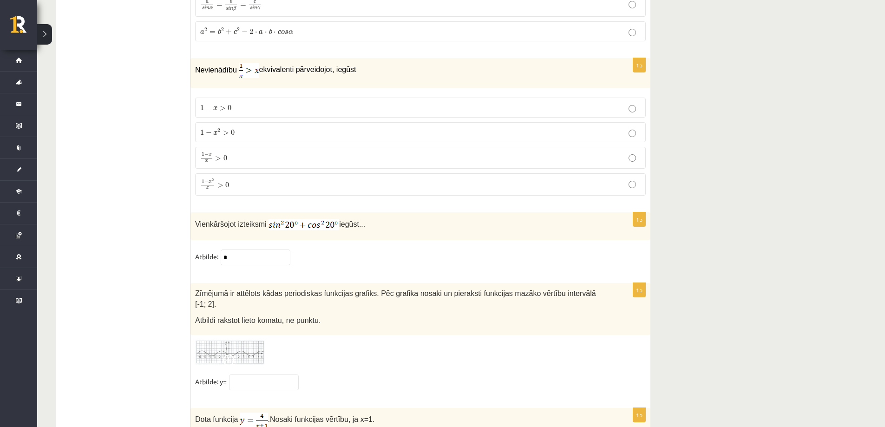
scroll to position [4457, 0]
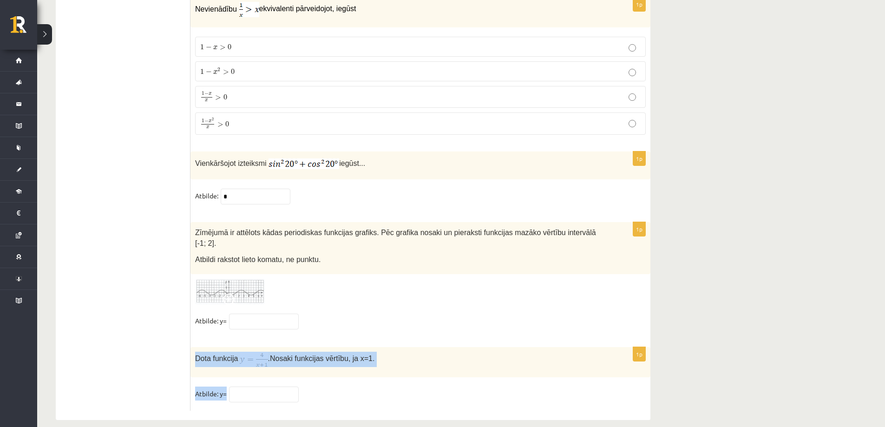
drag, startPoint x: 195, startPoint y: 345, endPoint x: 277, endPoint y: 381, distance: 90.1
click at [277, 381] on div "1p Dota funkcija . Nosaki funkcijas vērtību, ja x=1. Atbilde: y=" at bounding box center [420, 379] width 460 height 64
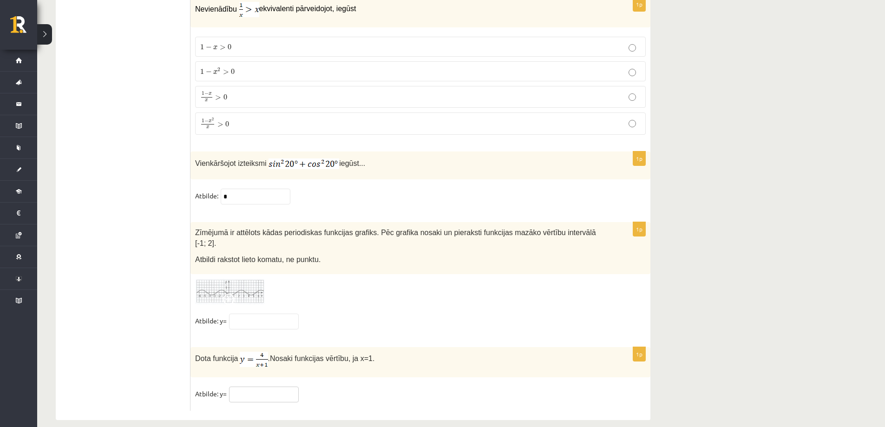
click at [281, 386] on input "text" at bounding box center [264, 394] width 70 height 16
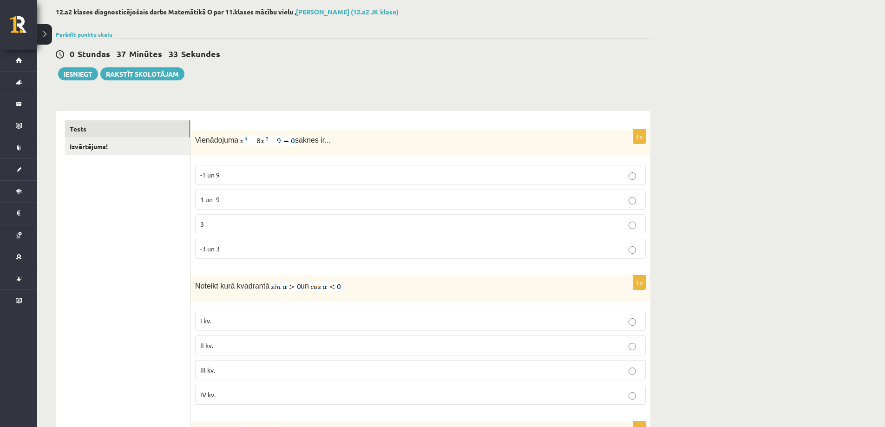
scroll to position [46, 0]
type input "*"
click at [180, 147] on link "Izvērtējums!" at bounding box center [127, 146] width 125 height 17
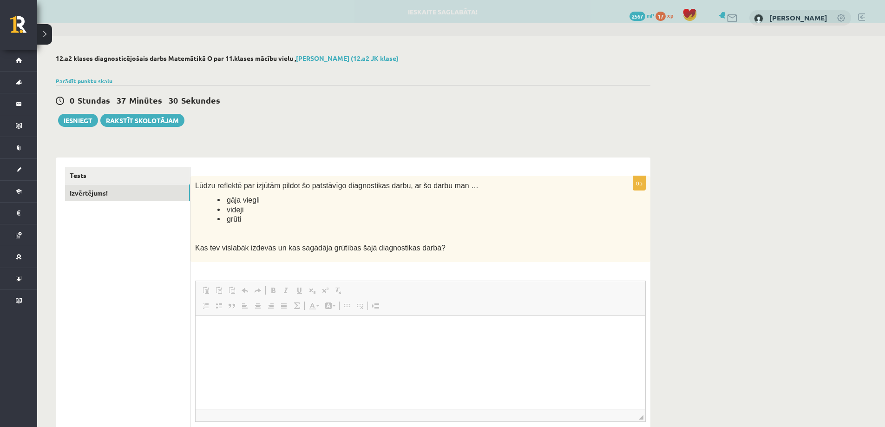
scroll to position [0, 0]
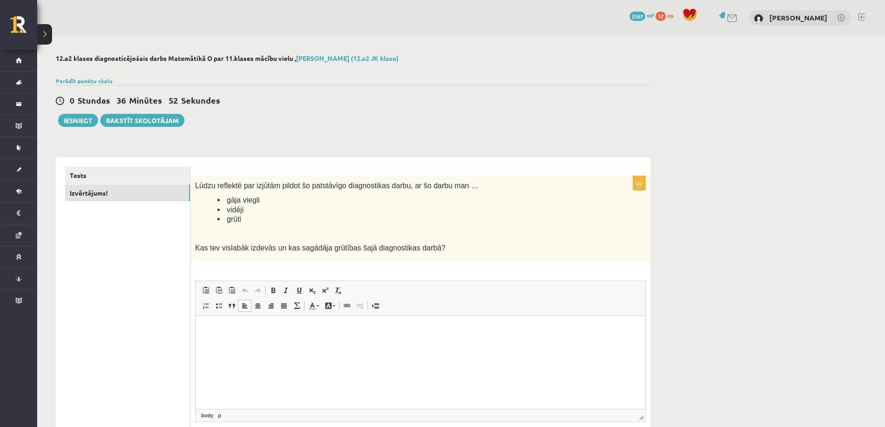
click at [260, 344] on html at bounding box center [420, 329] width 450 height 28
click at [79, 119] on button "Iesniegt" at bounding box center [78, 120] width 40 height 13
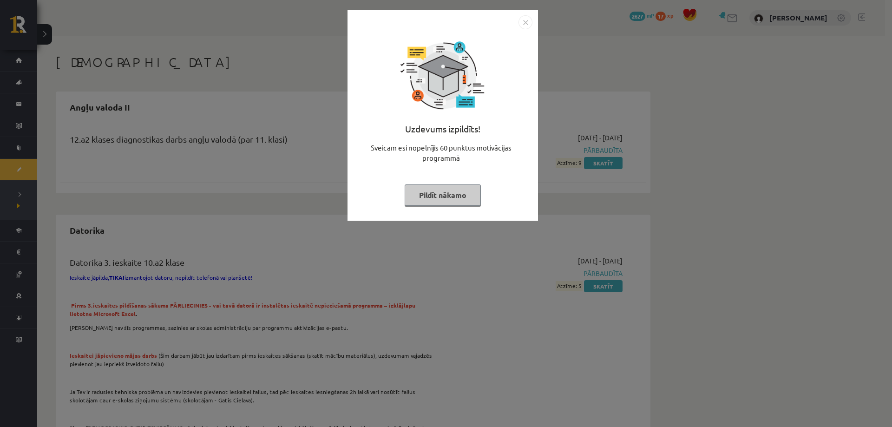
click at [463, 202] on button "Pildīt nākamo" at bounding box center [442, 194] width 76 height 21
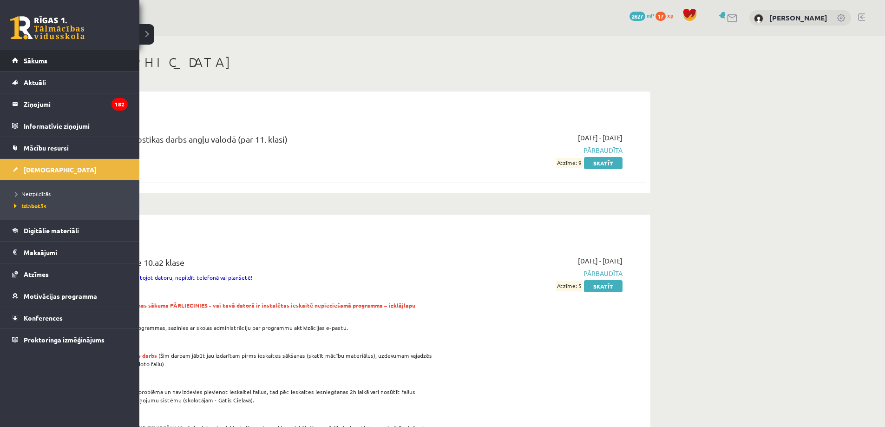
click at [74, 63] on link "Sākums" at bounding box center [70, 60] width 116 height 21
